Goal: Task Accomplishment & Management: Manage account settings

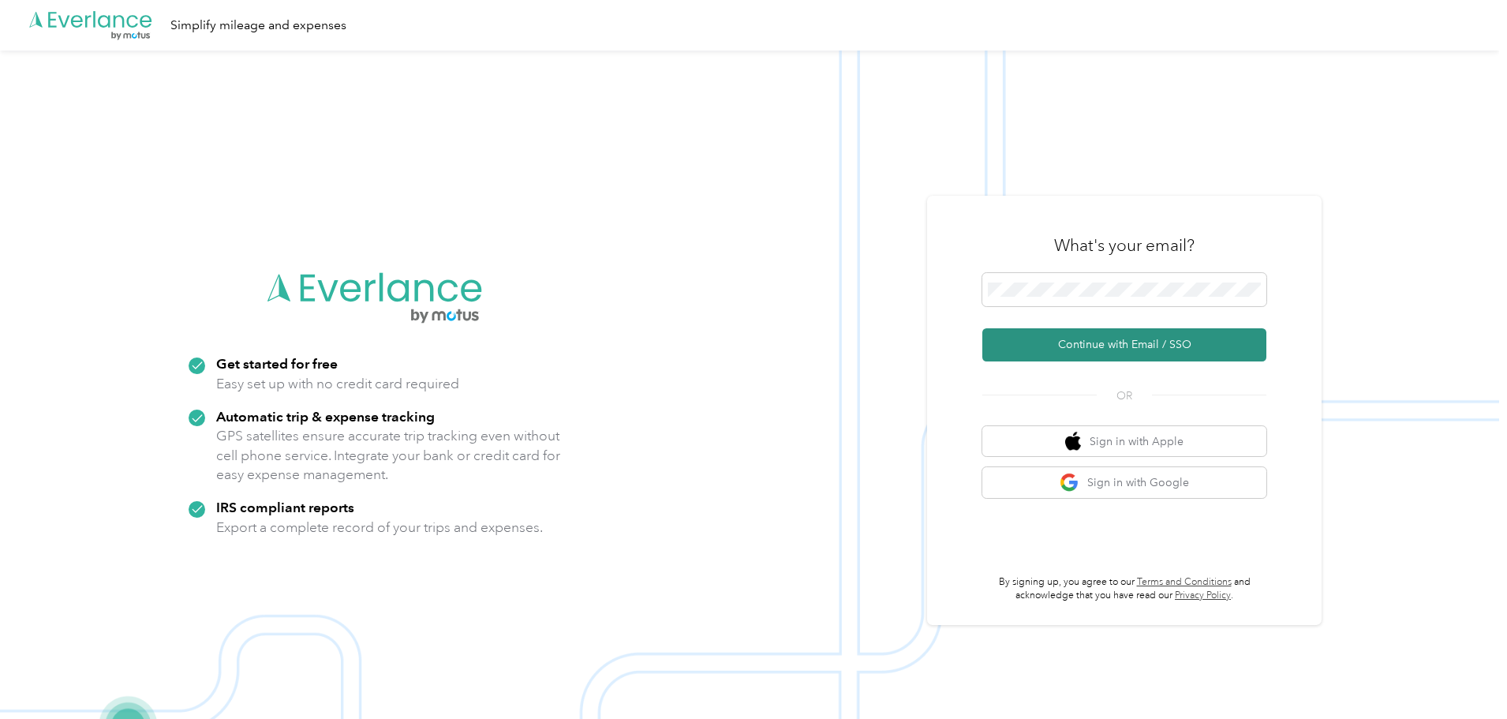
click at [1113, 345] on button "Continue with Email / SSO" at bounding box center [1124, 344] width 284 height 33
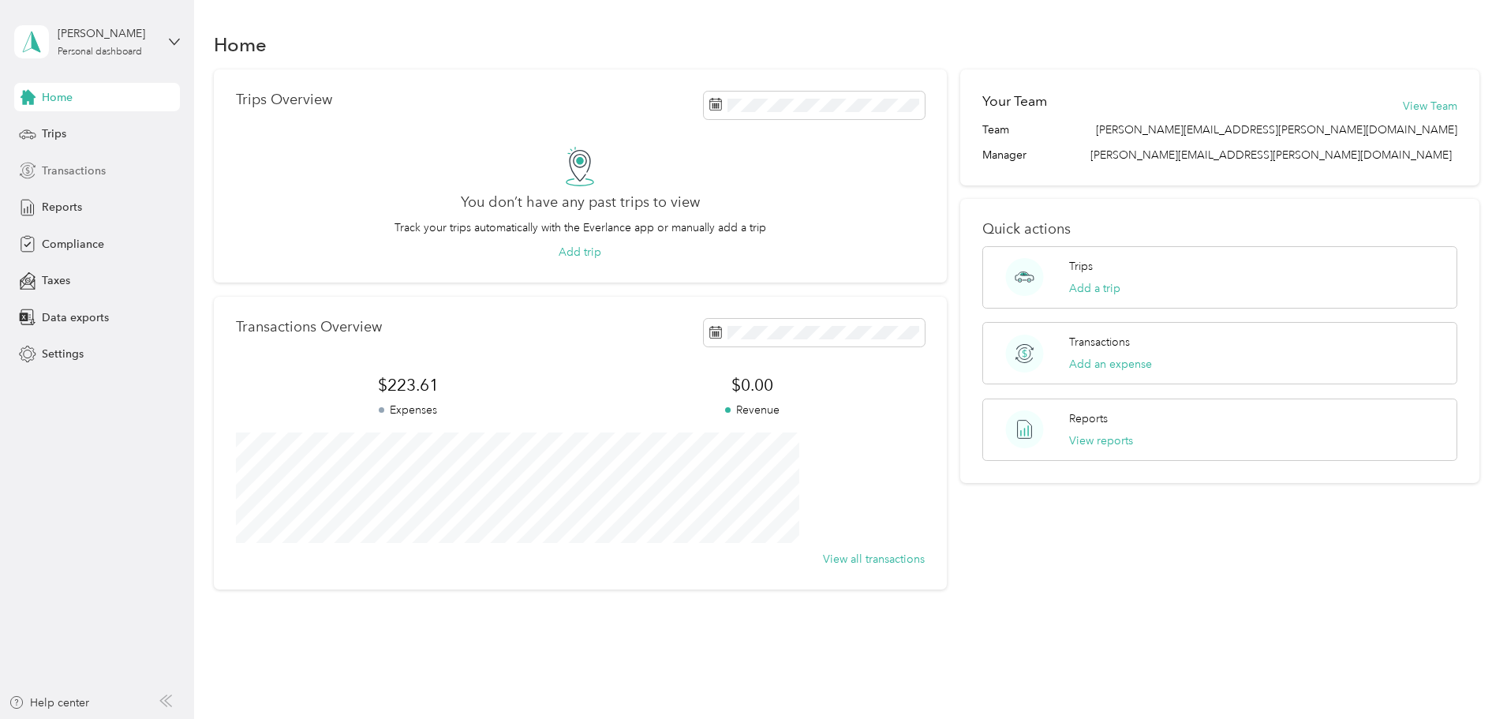
click at [92, 168] on span "Transactions" at bounding box center [74, 171] width 64 height 17
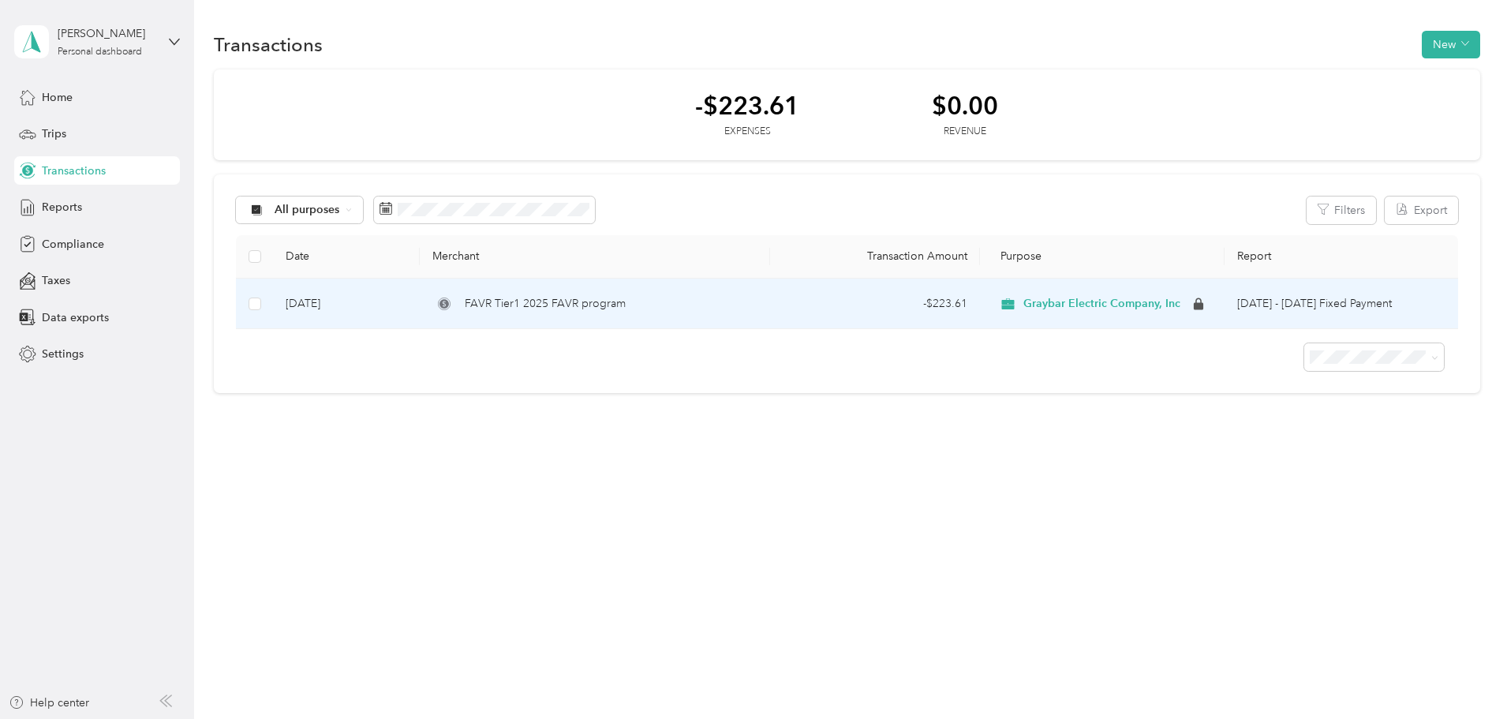
click at [1039, 311] on span "Graybar Electric Company, Inc" at bounding box center [1101, 304] width 157 height 14
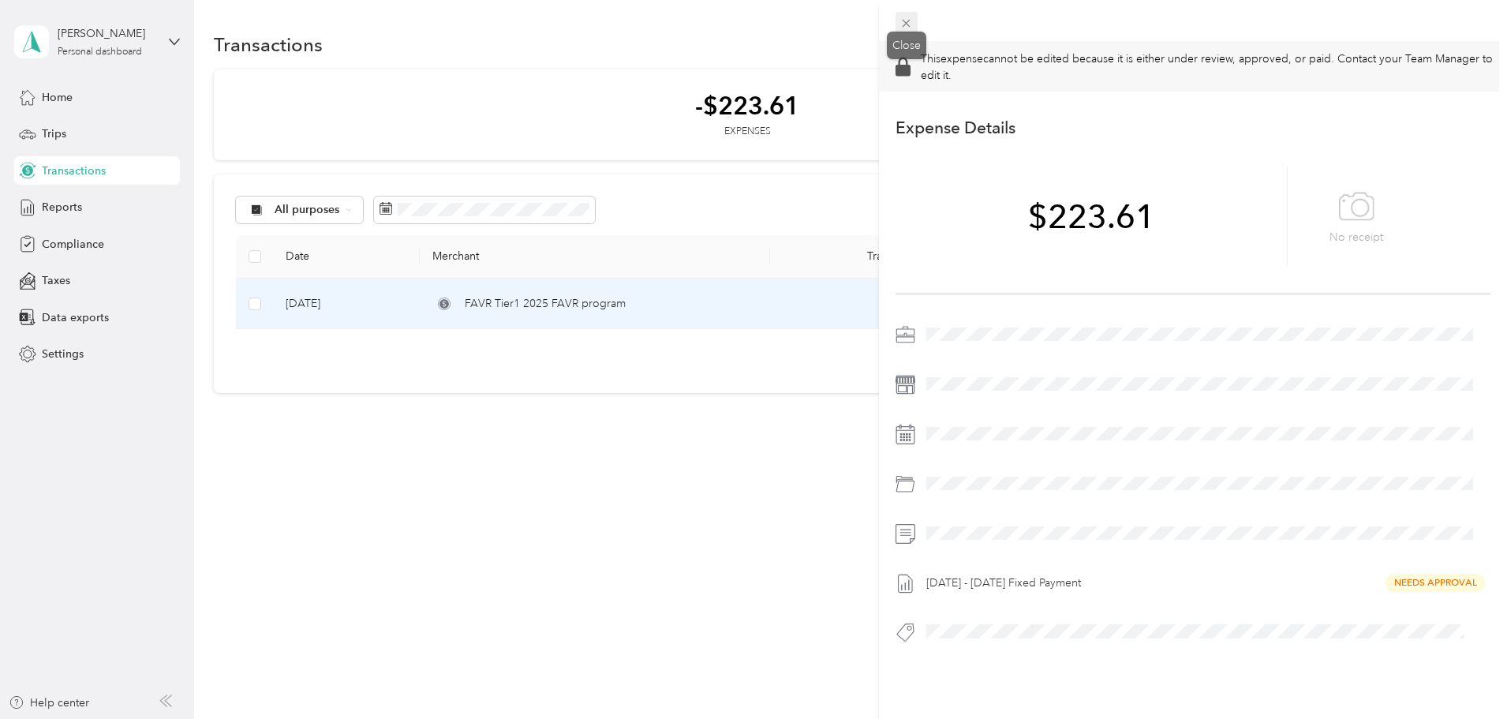
click at [907, 19] on icon at bounding box center [906, 23] width 13 height 13
